Goal: Check status: Check status

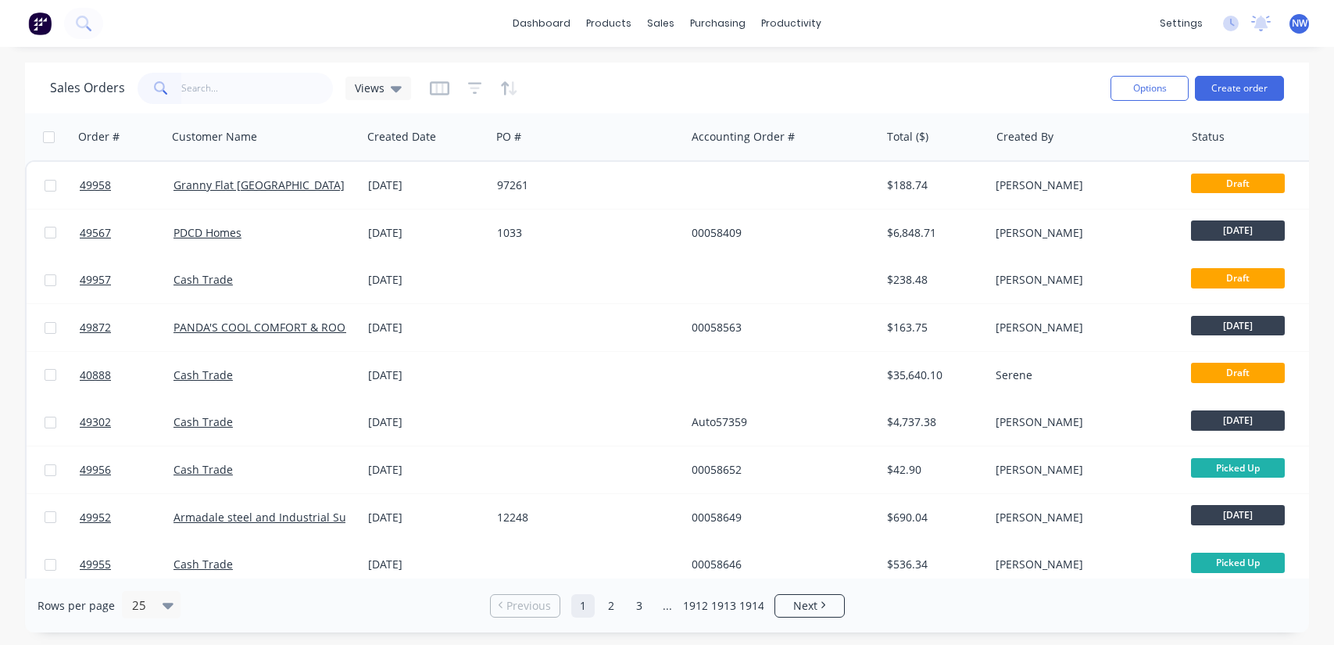
click at [206, 86] on input "text" at bounding box center [257, 88] width 152 height 31
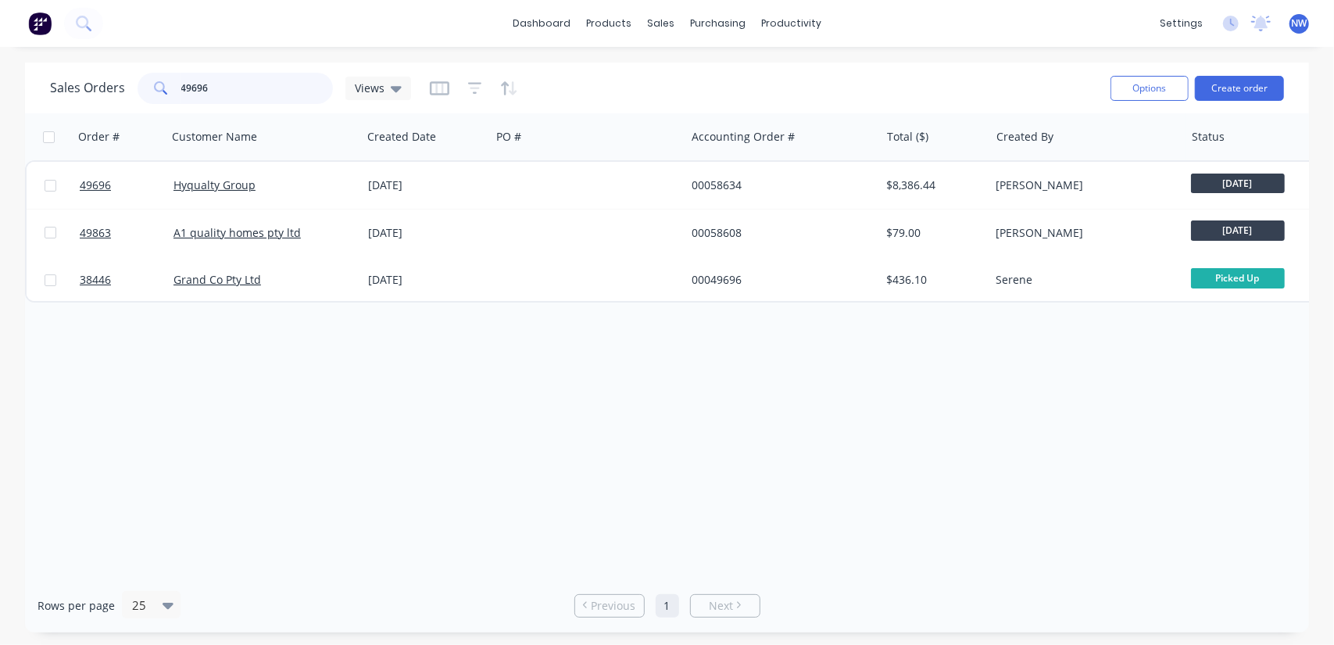
drag, startPoint x: 231, startPoint y: 83, endPoint x: 0, endPoint y: 98, distance: 231.9
click at [3, 105] on div "Sales Orders 49696 Views Options Create order Order # Customer Name Created Dat…" at bounding box center [667, 348] width 1334 height 570
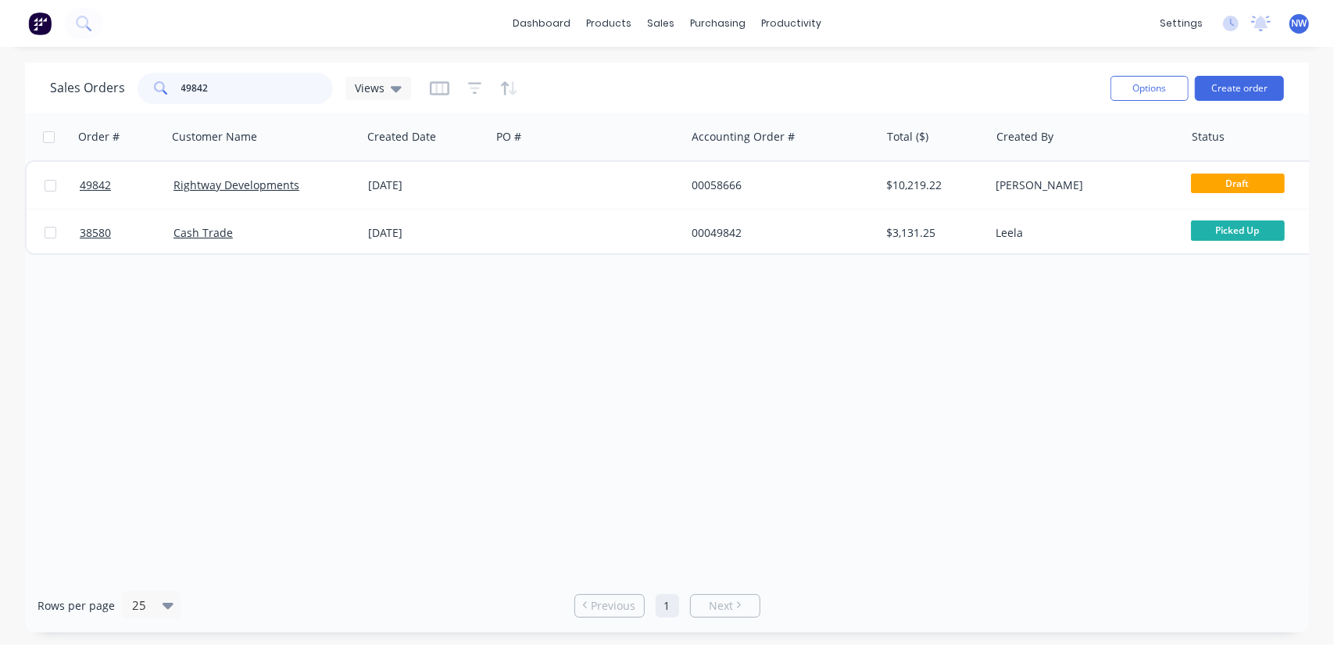
drag, startPoint x: 238, startPoint y: 94, endPoint x: 62, endPoint y: 84, distance: 176.9
click at [62, 84] on div "Sales Orders 49842 Views" at bounding box center [230, 88] width 361 height 31
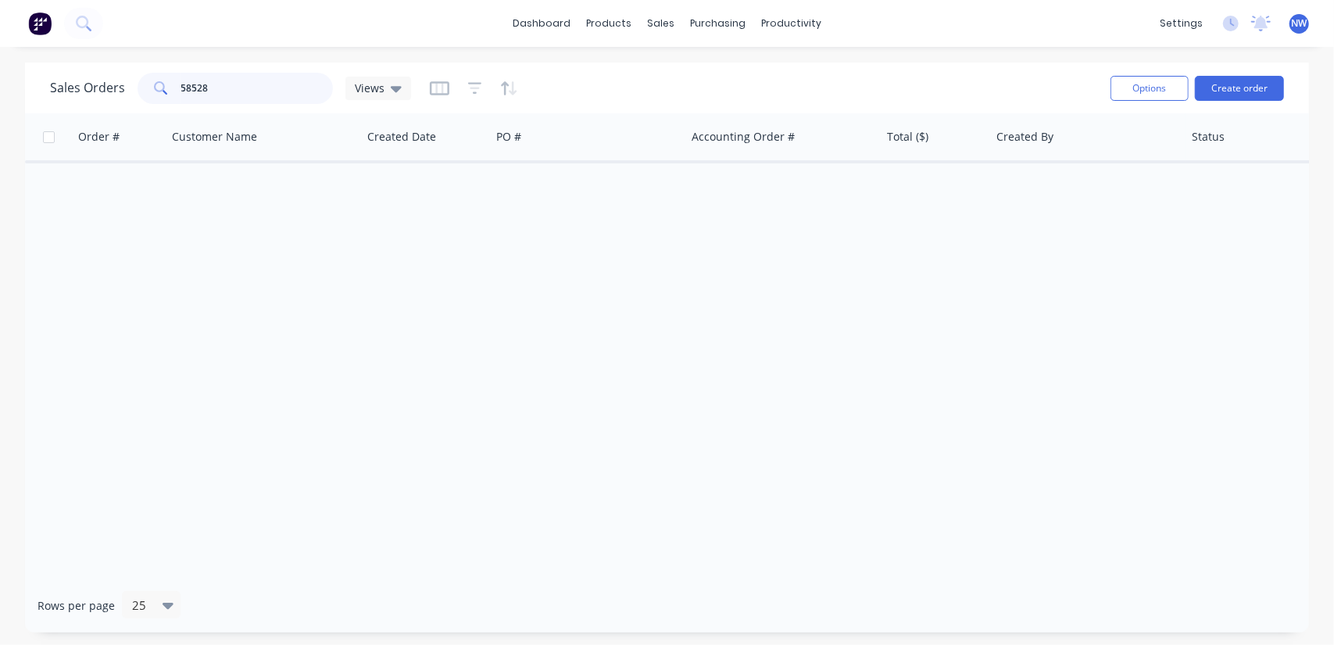
drag, startPoint x: 239, startPoint y: 88, endPoint x: 70, endPoint y: 52, distance: 173.6
click at [74, 73] on div "Sales Orders 58528 Views" at bounding box center [230, 88] width 361 height 31
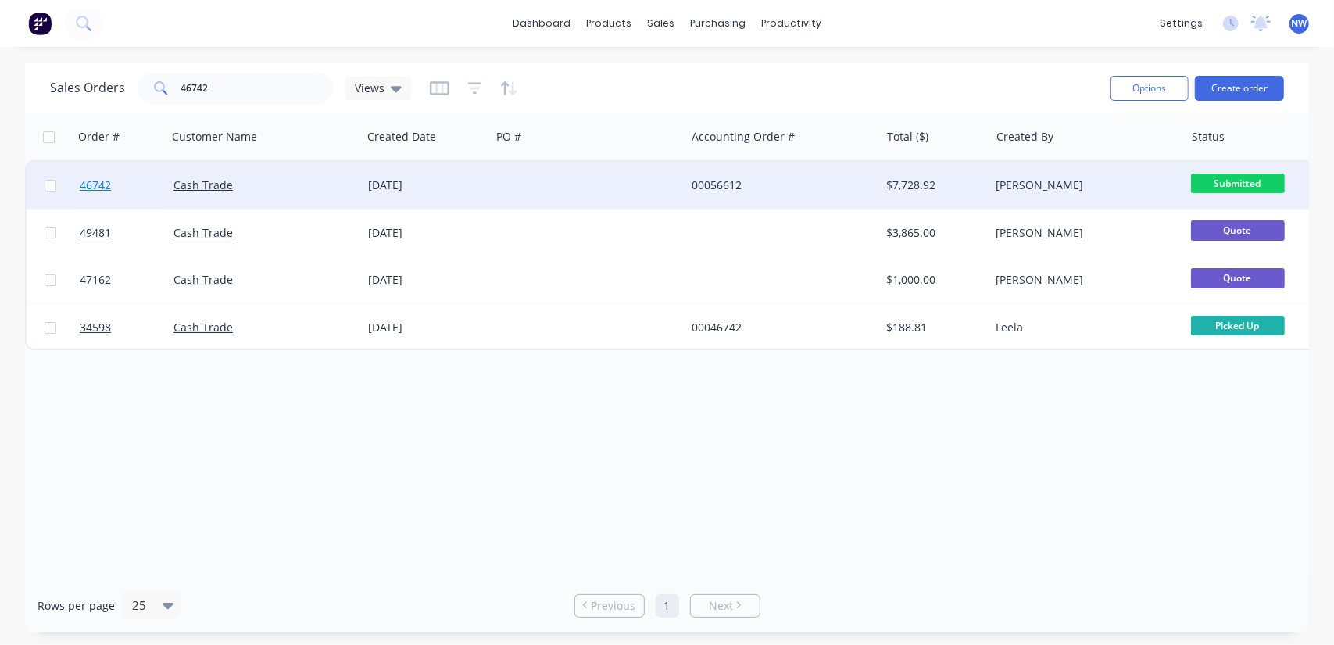
drag, startPoint x: 199, startPoint y: 184, endPoint x: 92, endPoint y: 185, distance: 106.3
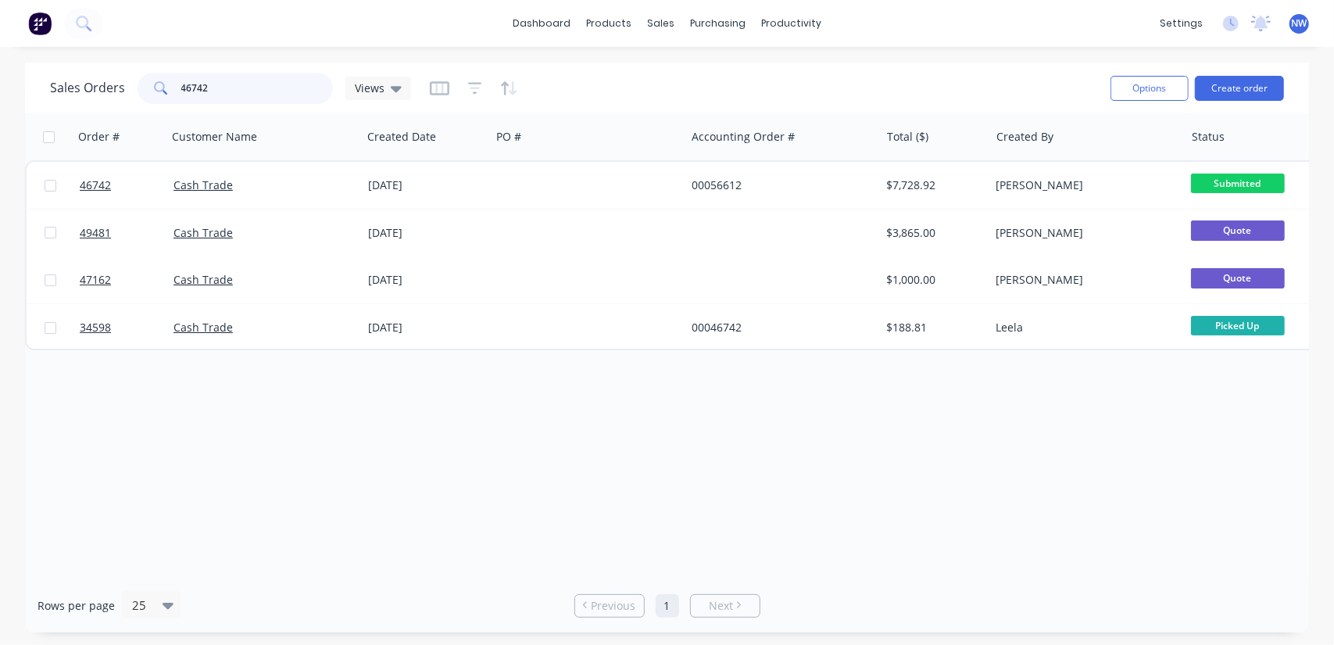
drag, startPoint x: 181, startPoint y: 77, endPoint x: 174, endPoint y: 78, distance: 7.9
click at [174, 78] on div "46742" at bounding box center [235, 88] width 195 height 31
paste input "92"
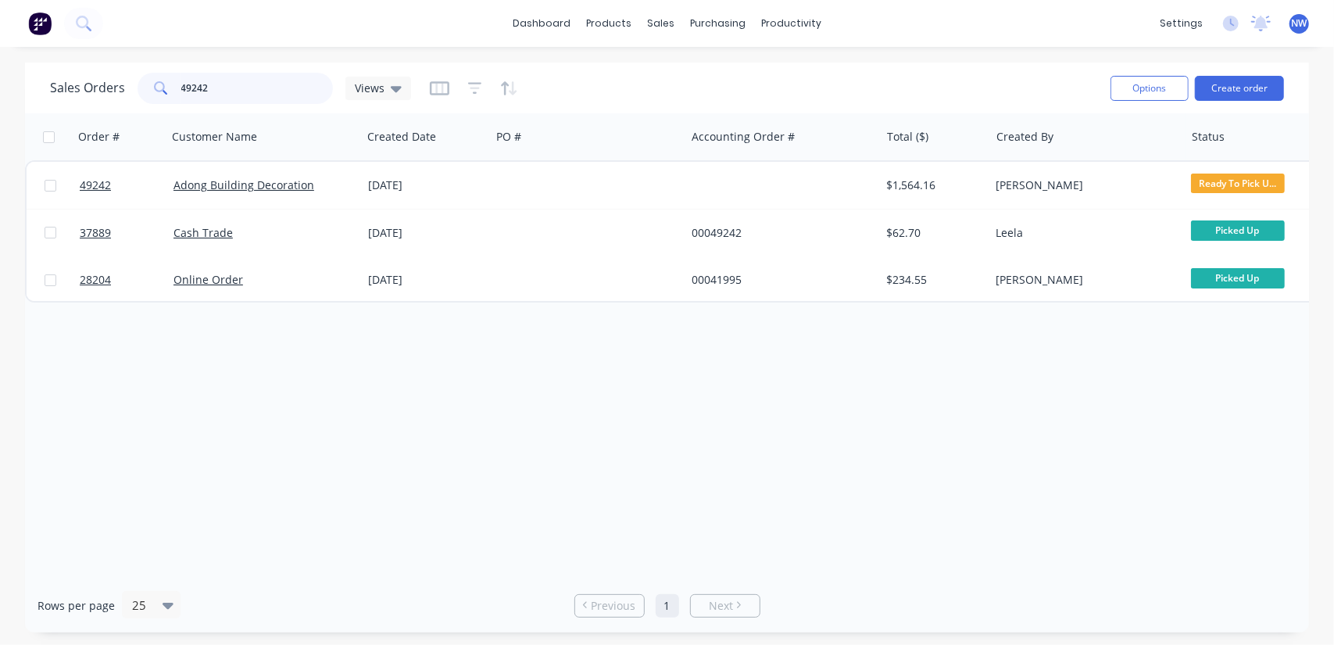
click at [238, 92] on input "49242" at bounding box center [257, 88] width 152 height 31
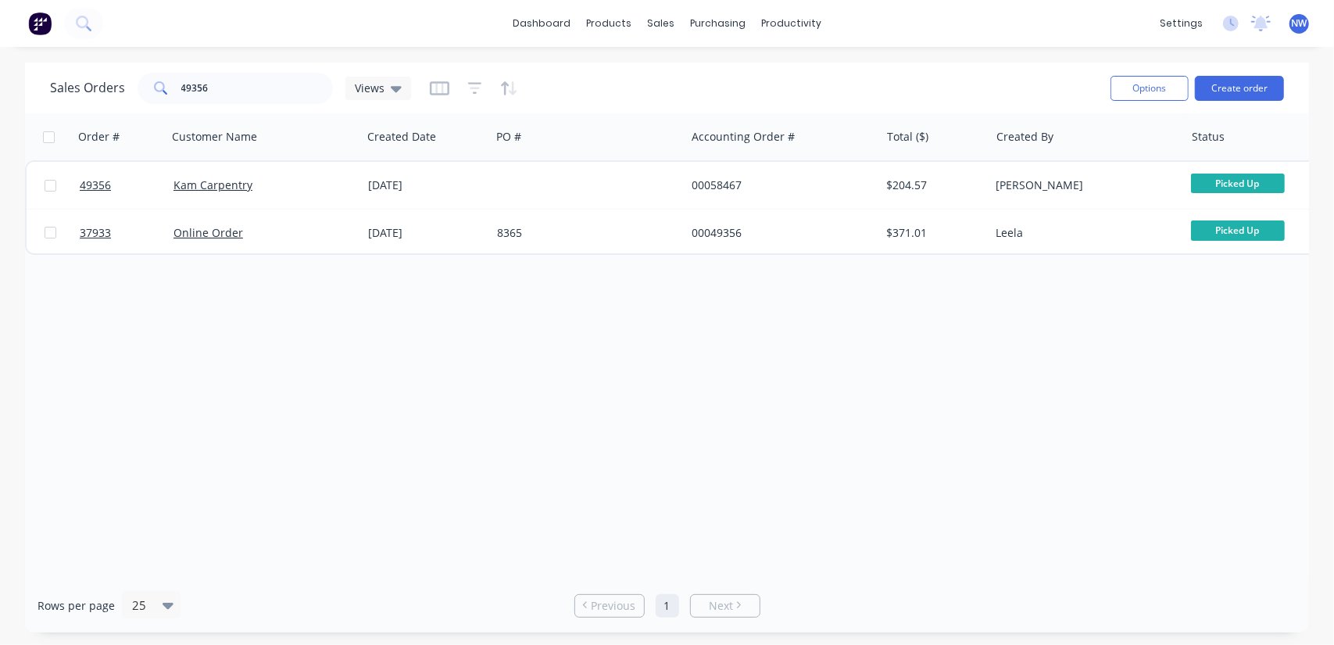
click at [1179, 442] on div "Order # Customer Name Created Date PO # Accounting Order # Total ($) Created By…" at bounding box center [667, 345] width 1284 height 465
drag, startPoint x: 237, startPoint y: 91, endPoint x: 129, endPoint y: 73, distance: 109.2
click at [134, 95] on div "Sales Orders 49356 Views" at bounding box center [230, 88] width 361 height 31
drag, startPoint x: 232, startPoint y: 89, endPoint x: 150, endPoint y: 59, distance: 87.3
click at [141, 87] on div "57326" at bounding box center [235, 88] width 195 height 31
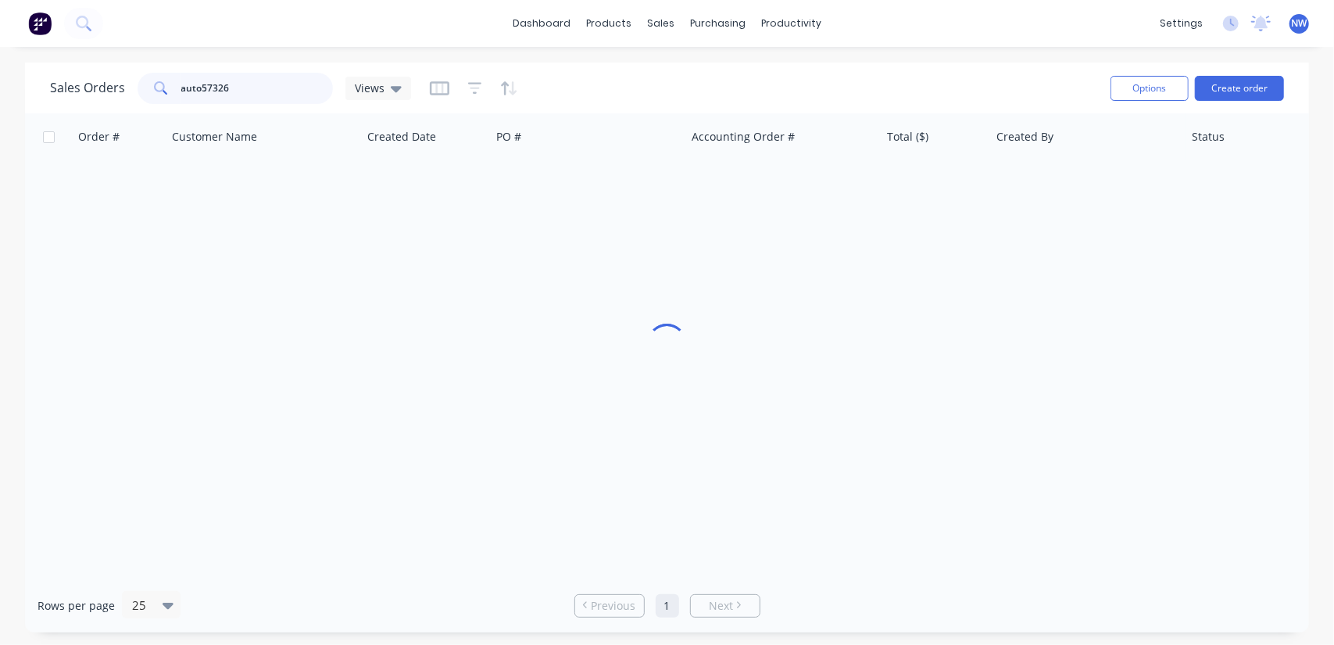
type input "auto57326"
click at [298, 342] on div "Order # Customer Name Created Date PO # Accounting Order # Total ($) Created By…" at bounding box center [667, 345] width 1284 height 465
drag, startPoint x: 244, startPoint y: 89, endPoint x: 42, endPoint y: 84, distance: 201.8
click at [42, 84] on div "Sales Orders auto57326 Views Options Create order" at bounding box center [667, 88] width 1284 height 51
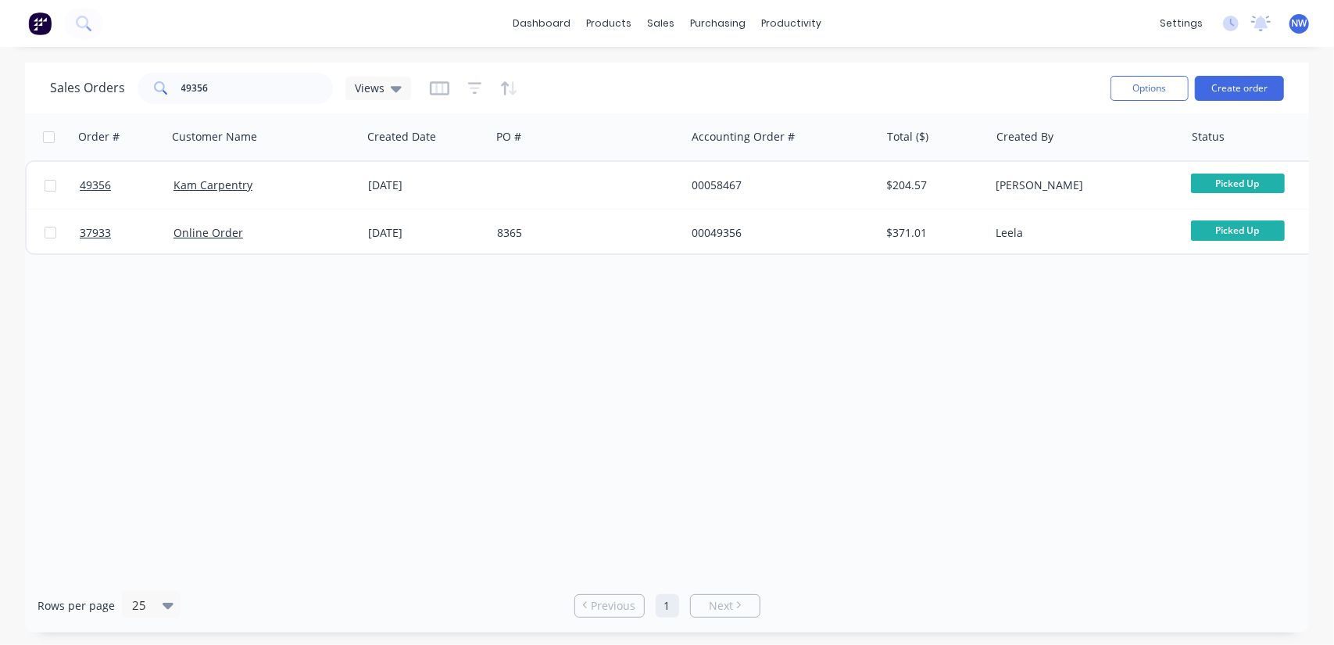
click at [249, 410] on div "Order # Customer Name Created Date PO # Accounting Order # Total ($) Created By…" at bounding box center [667, 345] width 1284 height 465
click at [238, 91] on input "49356" at bounding box center [257, 88] width 152 height 31
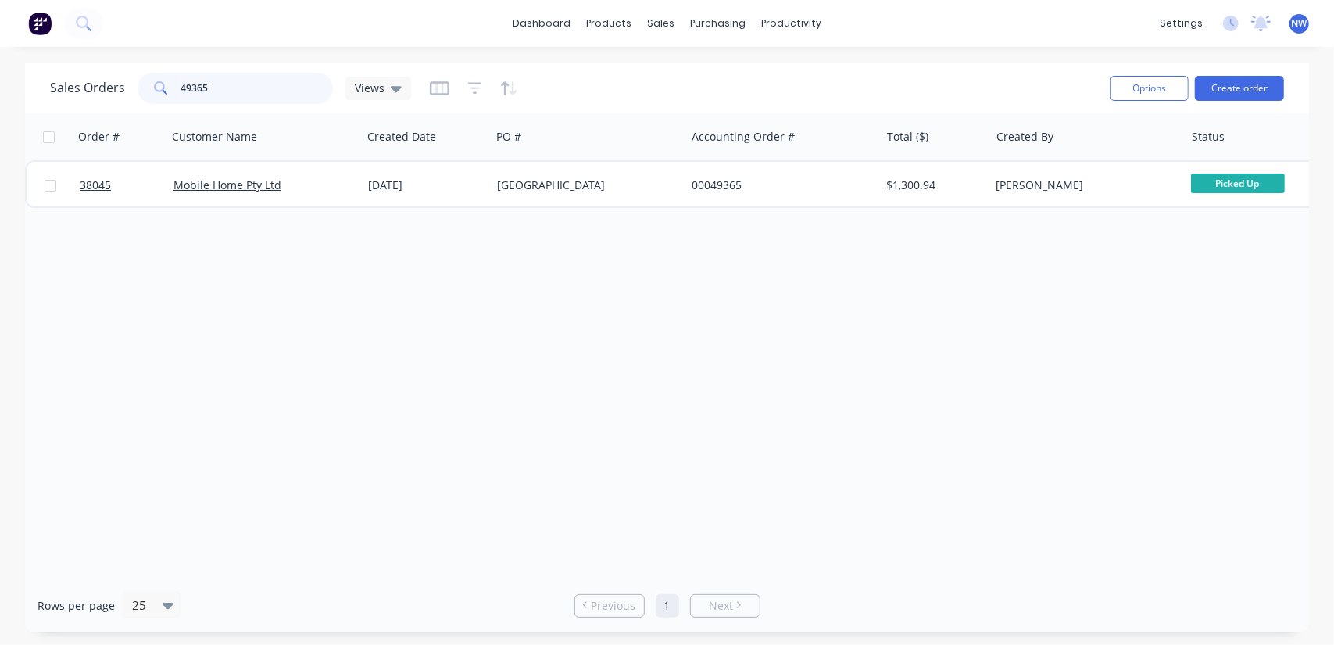
click at [255, 86] on input "49365" at bounding box center [257, 88] width 152 height 31
type input "49356"
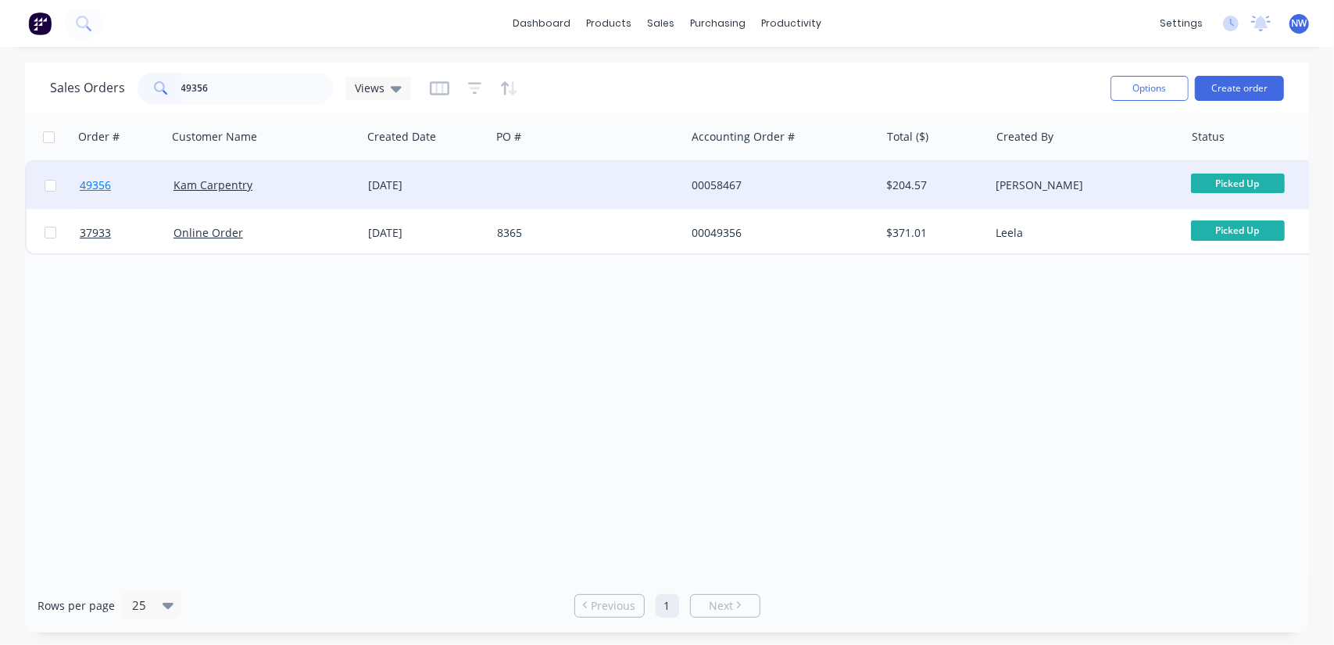
click at [96, 183] on span "49356" at bounding box center [95, 185] width 31 height 16
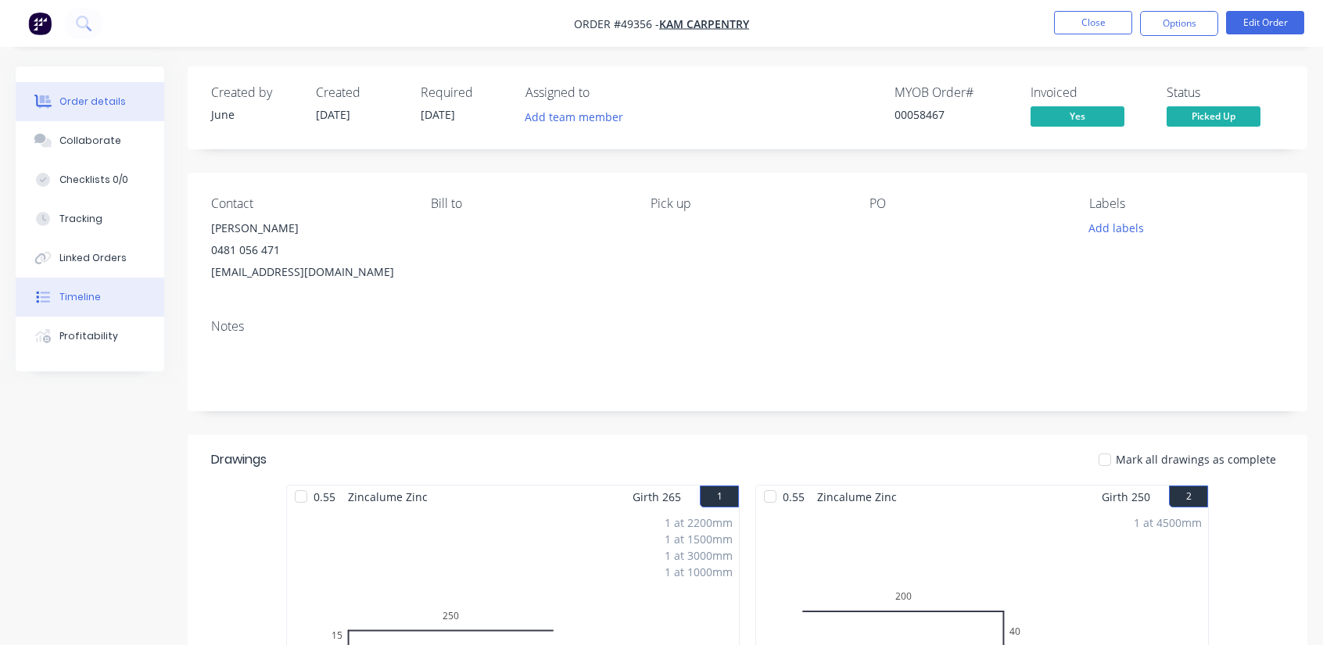
click at [75, 298] on div "Timeline" at bounding box center [79, 297] width 41 height 14
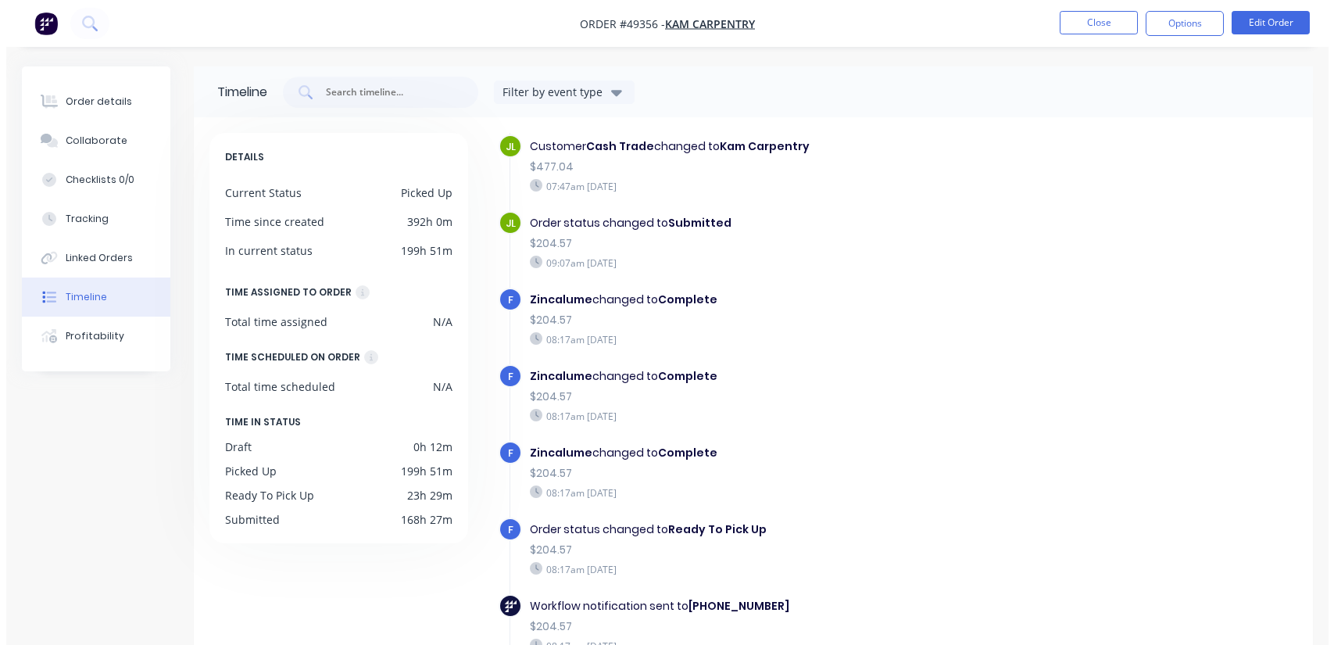
scroll to position [601, 0]
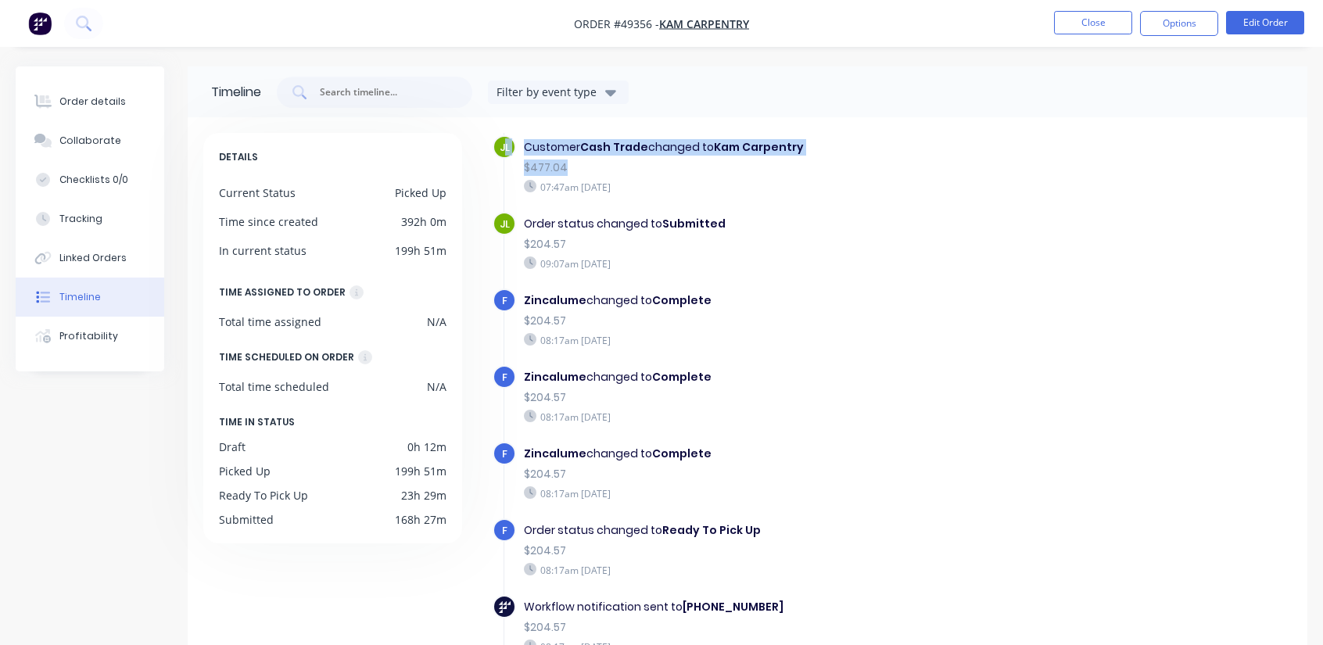
drag, startPoint x: 582, startPoint y: 157, endPoint x: 502, endPoint y: 157, distance: 79.7
click at [502, 157] on div "JL Customer Cash Trade changed to Kam Carpentry $477.04 07:47am Thursday 18/09/…" at bounding box center [774, 173] width 565 height 77
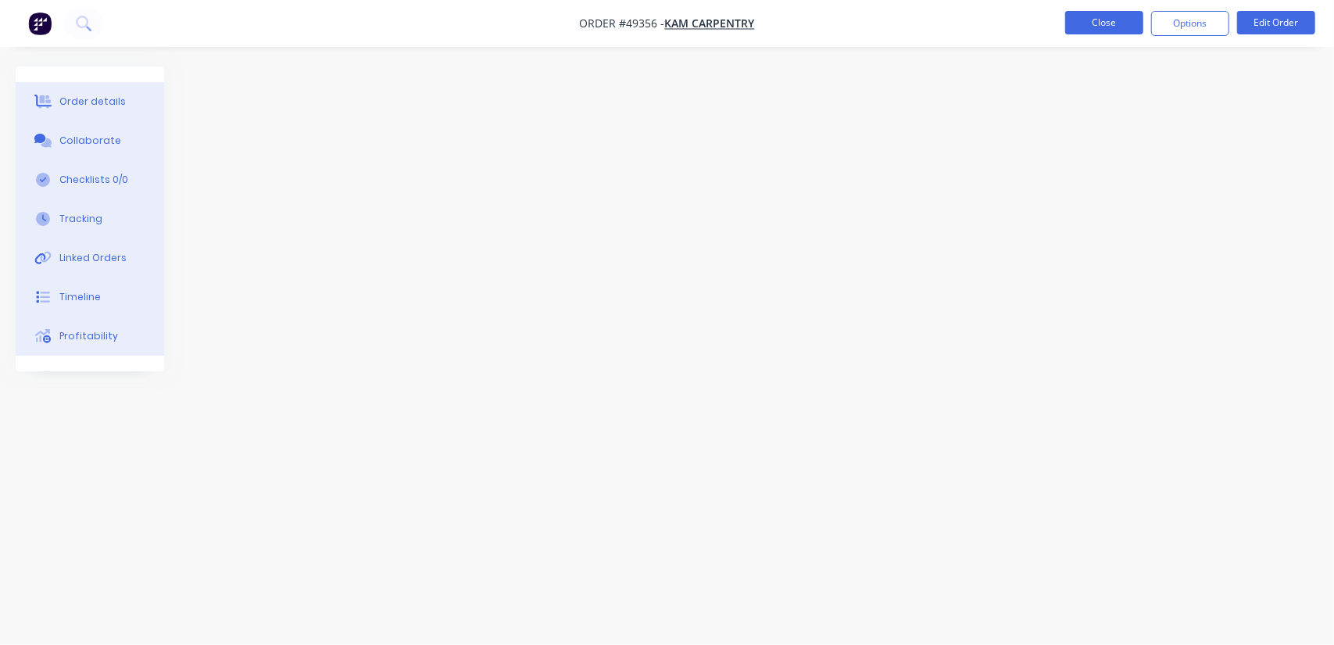
click at [1092, 25] on button "Close" at bounding box center [1104, 22] width 78 height 23
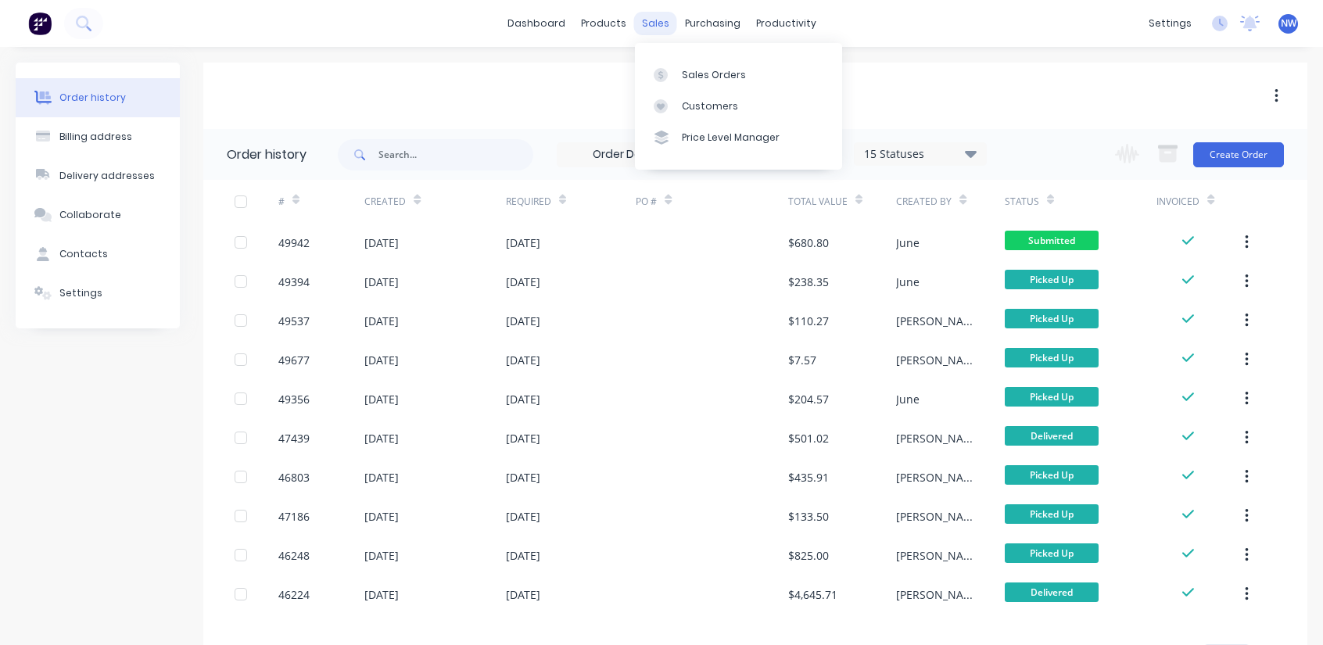
click at [655, 20] on div "sales" at bounding box center [655, 23] width 43 height 23
click at [707, 77] on div "Sales Orders" at bounding box center [714, 75] width 64 height 14
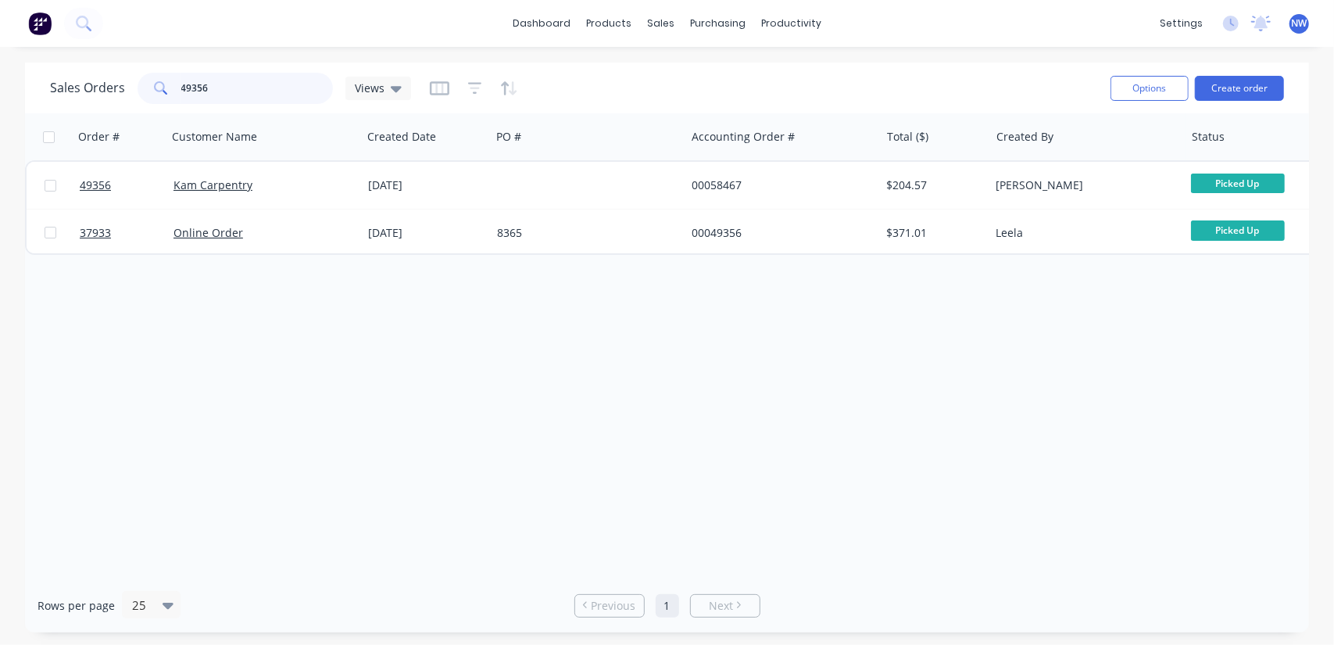
drag, startPoint x: 235, startPoint y: 93, endPoint x: 69, endPoint y: 106, distance: 167.0
click at [69, 107] on div "Sales Orders 49356 Views Options Create order" at bounding box center [667, 88] width 1284 height 51
drag, startPoint x: 218, startPoint y: 88, endPoint x: 106, endPoint y: 84, distance: 111.9
click at [114, 95] on div "Sales Orders 58646 Views" at bounding box center [230, 88] width 361 height 31
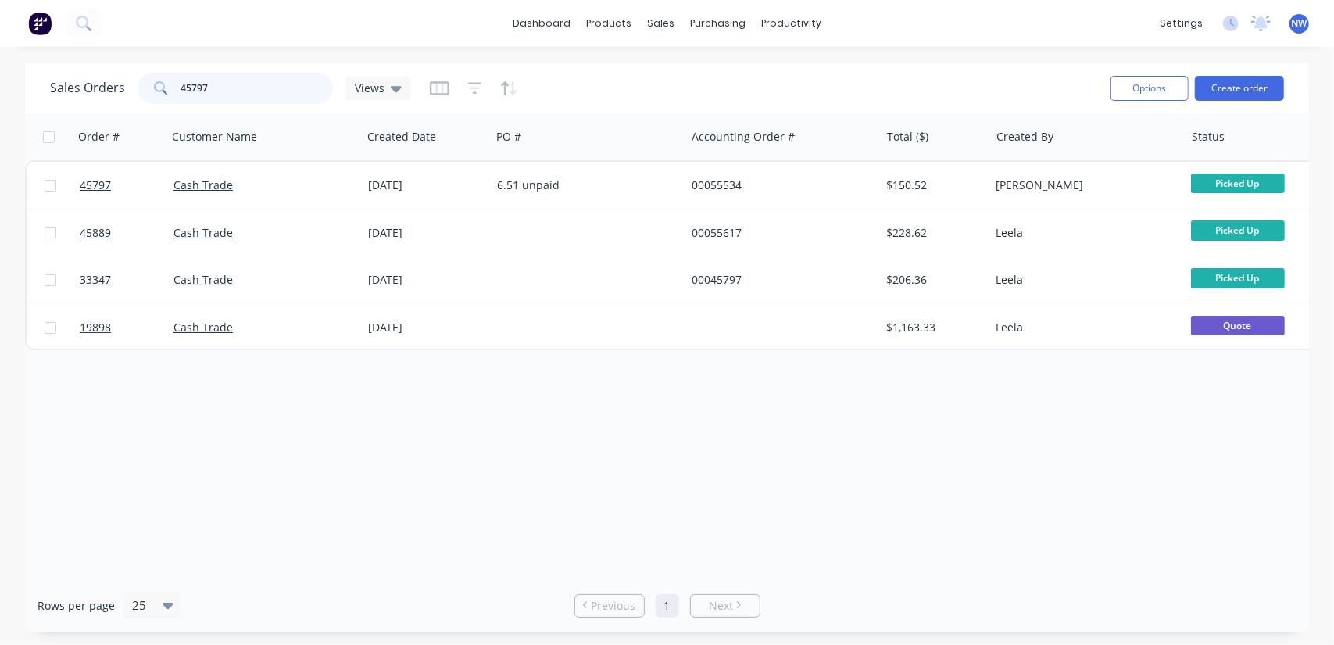
drag, startPoint x: 215, startPoint y: 91, endPoint x: 98, endPoint y: 81, distance: 117.0
click at [100, 81] on div "Sales Orders 45797 Views" at bounding box center [230, 88] width 361 height 31
click at [584, 493] on div "Order # Customer Name Created Date PO # Accounting Order # Total ($) Created By…" at bounding box center [667, 345] width 1284 height 465
drag, startPoint x: 236, startPoint y: 90, endPoint x: 52, endPoint y: 80, distance: 184.0
click at [52, 80] on div "Sales Orders 45797 Views" at bounding box center [230, 88] width 361 height 31
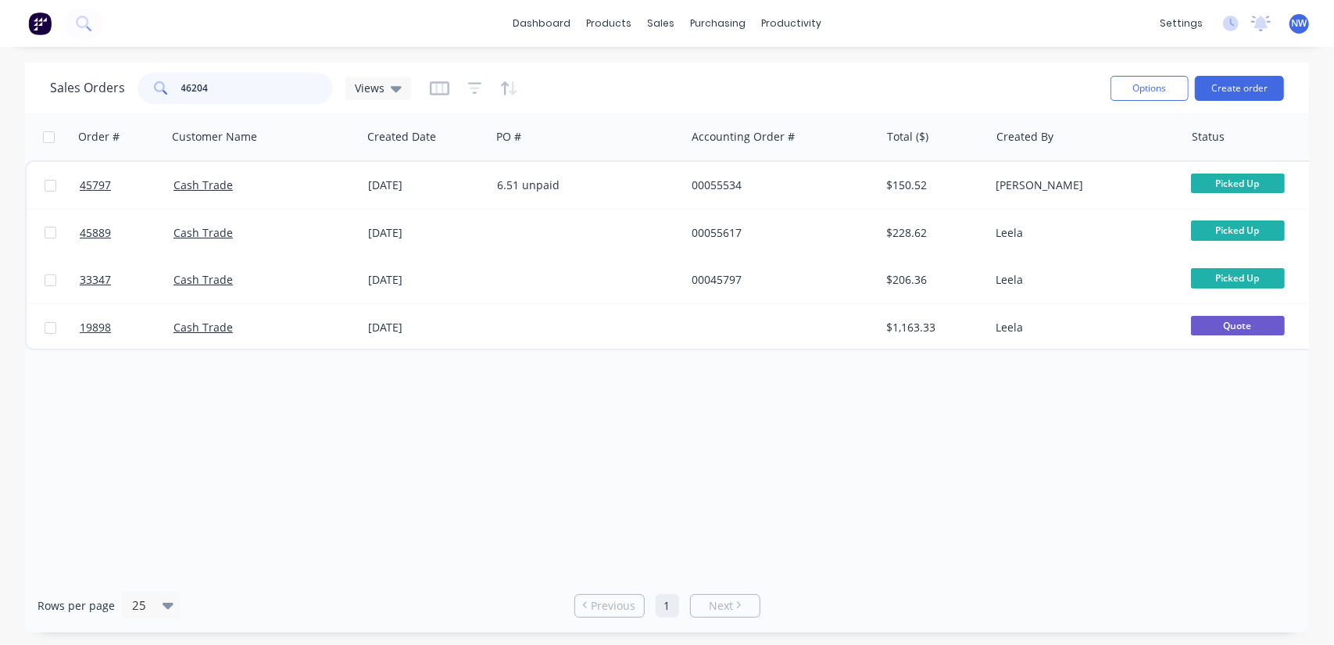
type input "46204"
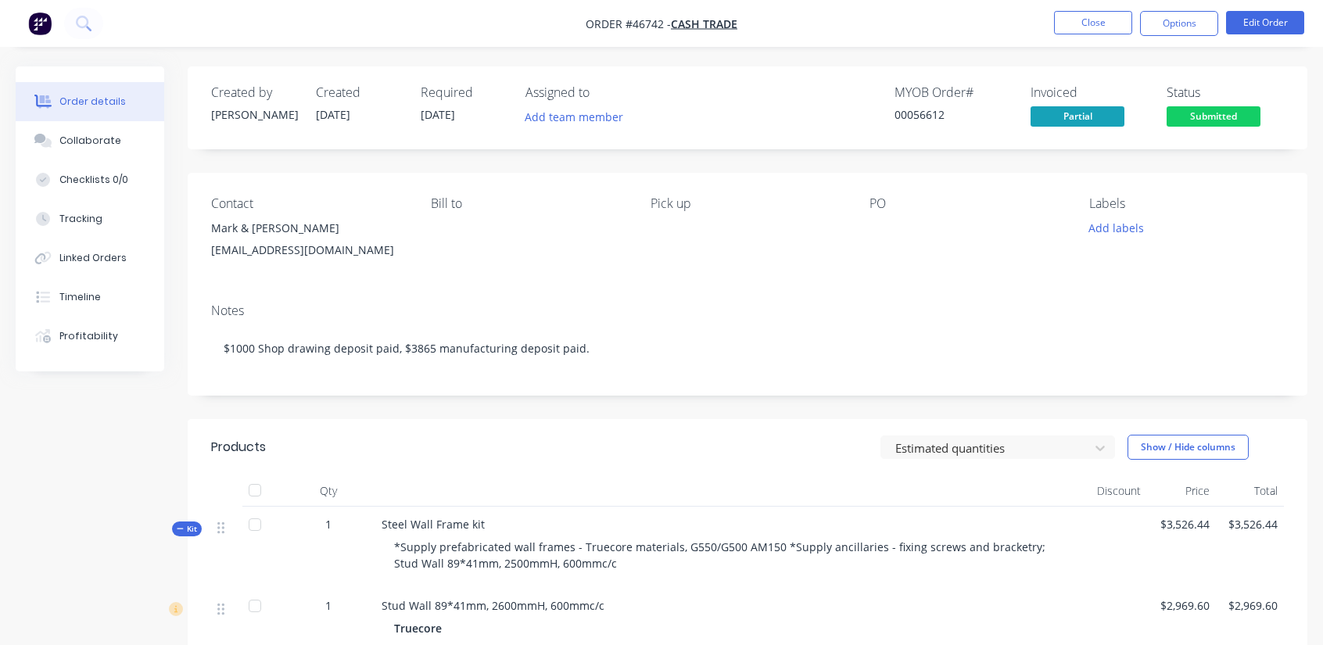
scroll to position [235, 0]
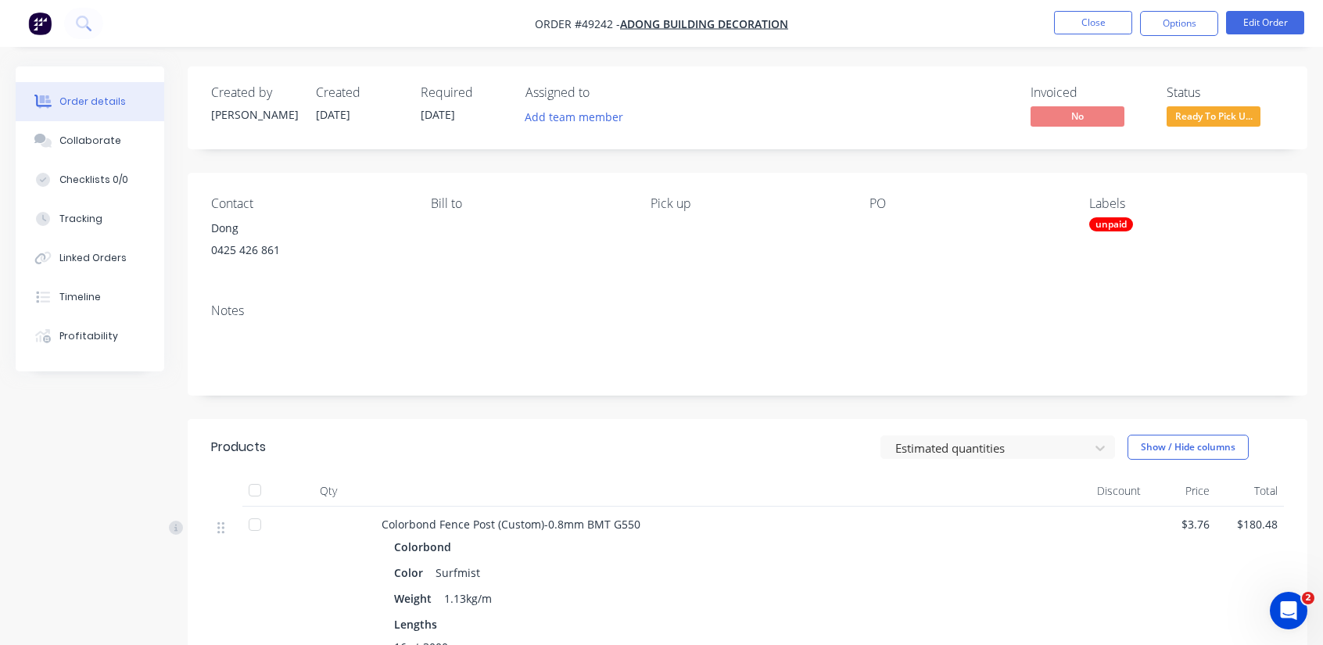
click at [923, 57] on div "Order details Collaborate Checklists 0/0 Tracking Linked Orders Timeline Profit…" at bounding box center [661, 623] width 1323 height 1246
click at [286, 43] on nav "Order #49242 - Adong Building Decoration Close Options Edit Order" at bounding box center [661, 23] width 1323 height 47
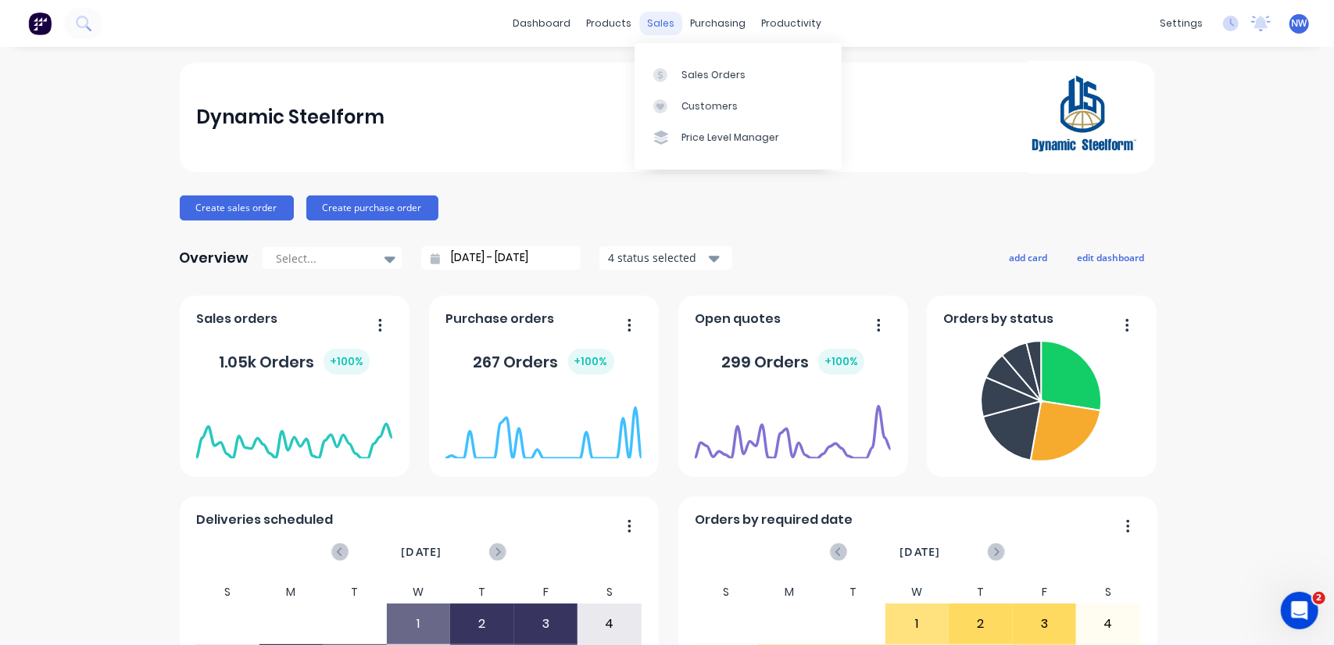
drag, startPoint x: 666, startPoint y: 24, endPoint x: 647, endPoint y: 22, distance: 18.9
click at [665, 24] on div "sales" at bounding box center [660, 23] width 43 height 23
click at [698, 76] on div "Sales Orders" at bounding box center [714, 75] width 64 height 14
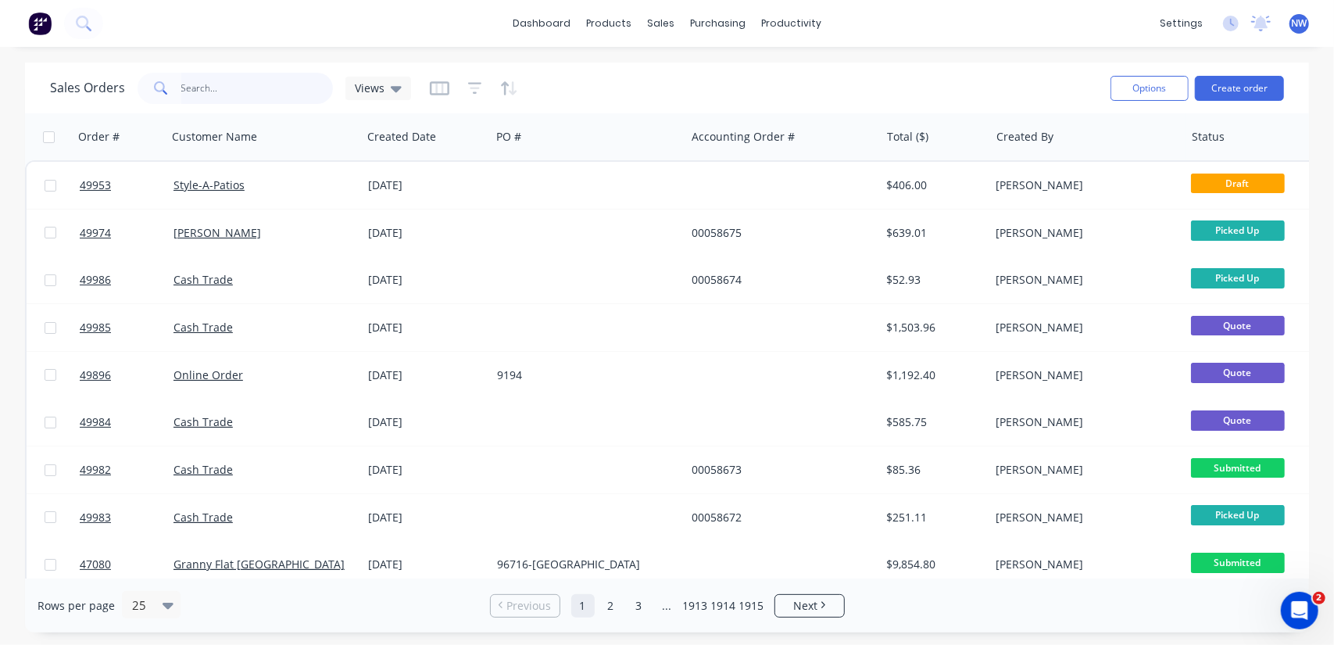
click at [219, 91] on input "text" at bounding box center [257, 88] width 152 height 31
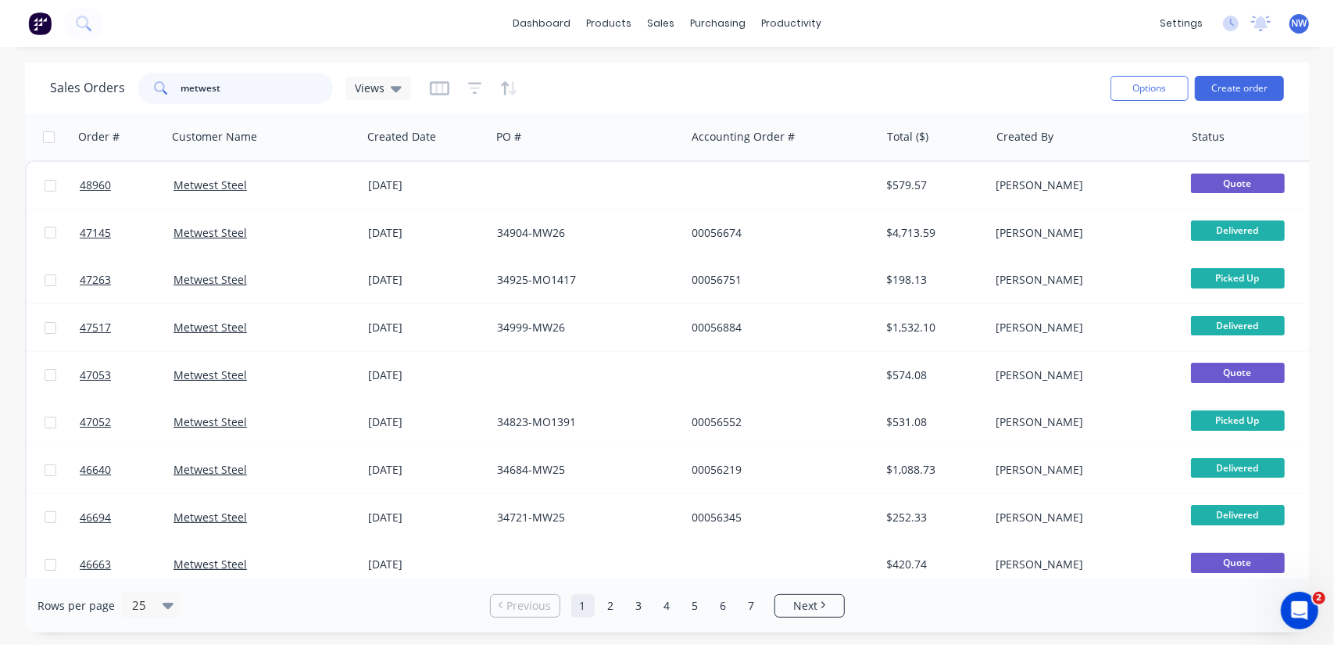
drag, startPoint x: 239, startPoint y: 91, endPoint x: 97, endPoint y: 38, distance: 151.9
click at [56, 82] on div "Sales Orders metwest Views" at bounding box center [230, 88] width 361 height 31
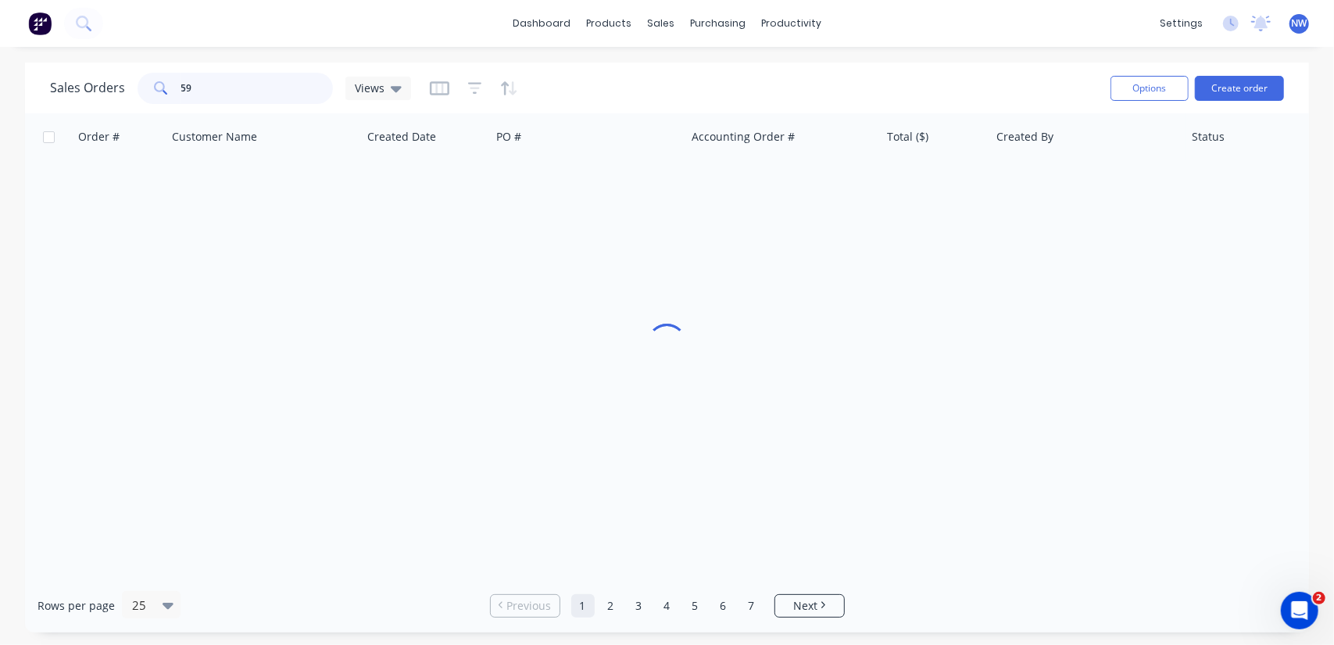
type input "5"
type input "56189"
click at [188, 87] on input "text" at bounding box center [257, 88] width 152 height 31
drag, startPoint x: 224, startPoint y: 95, endPoint x: 72, endPoint y: 73, distance: 153.2
click at [72, 73] on div "Sales Orders 56189 Views" at bounding box center [230, 88] width 361 height 31
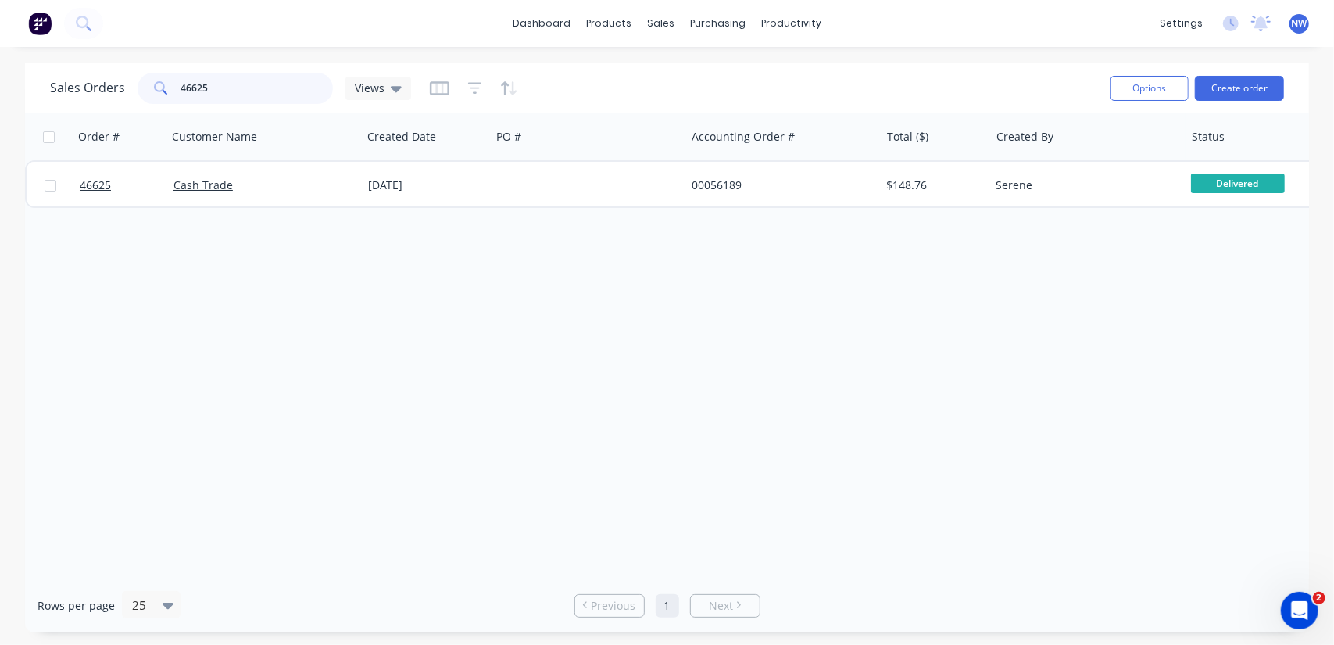
drag, startPoint x: 245, startPoint y: 87, endPoint x: 48, endPoint y: 79, distance: 197.9
click at [48, 79] on div "Sales Orders 46625 Views Options Create order" at bounding box center [667, 88] width 1284 height 51
drag, startPoint x: 209, startPoint y: 98, endPoint x: 124, endPoint y: 78, distance: 88.2
click at [124, 78] on div "Sales Orders 49172 Views" at bounding box center [230, 88] width 361 height 31
type input "49826"
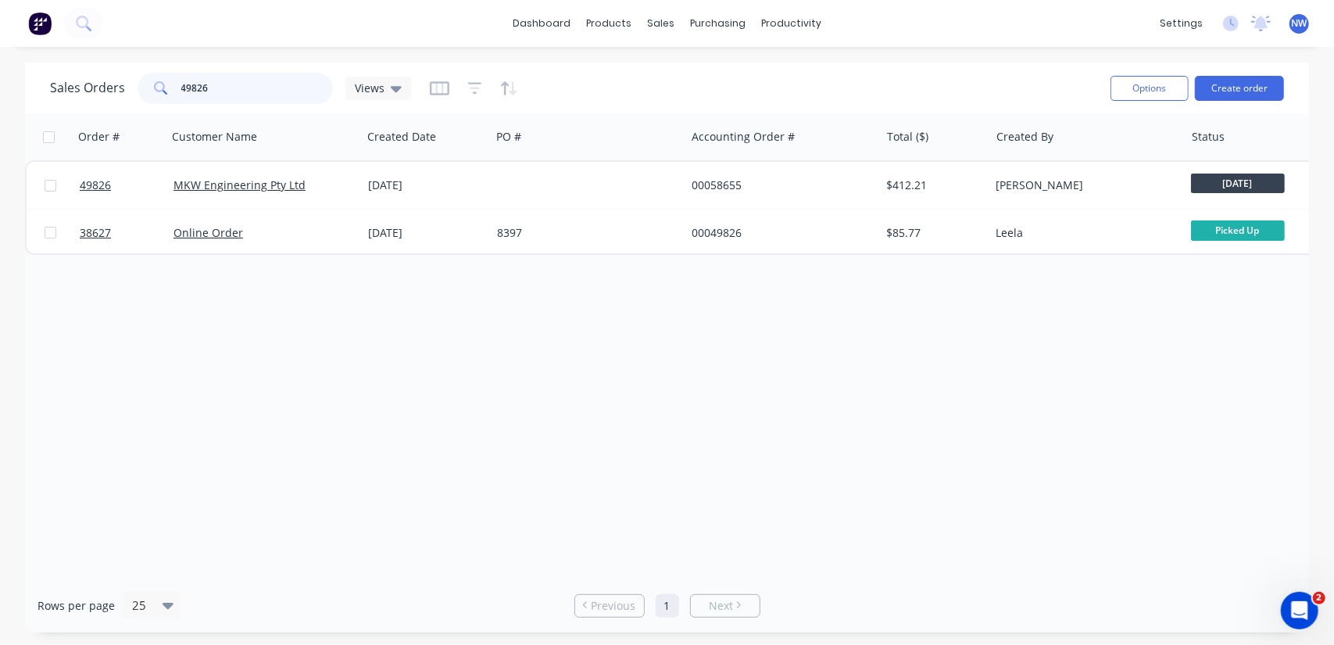
drag, startPoint x: 151, startPoint y: 83, endPoint x: 133, endPoint y: 57, distance: 31.4
click at [113, 82] on div "Sales Orders 49826 Views" at bounding box center [230, 88] width 361 height 31
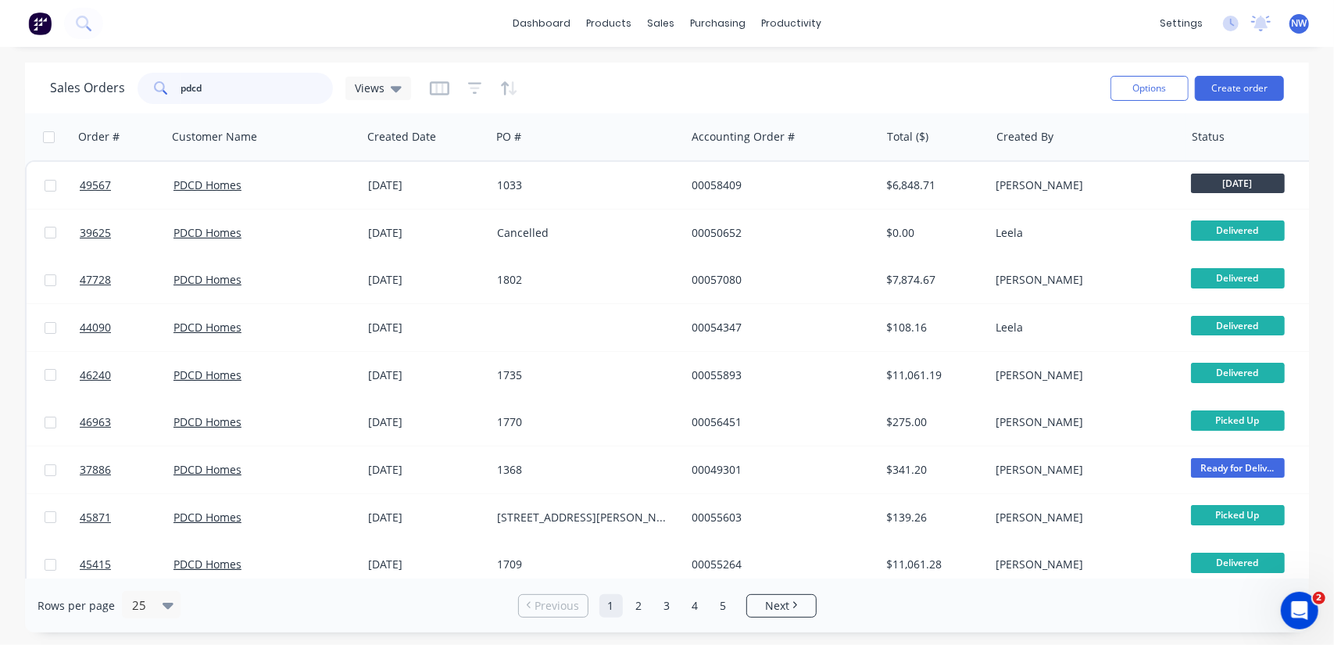
drag, startPoint x: 214, startPoint y: 90, endPoint x: 146, endPoint y: 96, distance: 68.3
click at [152, 96] on div "pdcd" at bounding box center [235, 88] width 195 height 31
type input "49826"
